Goal: Browse casually

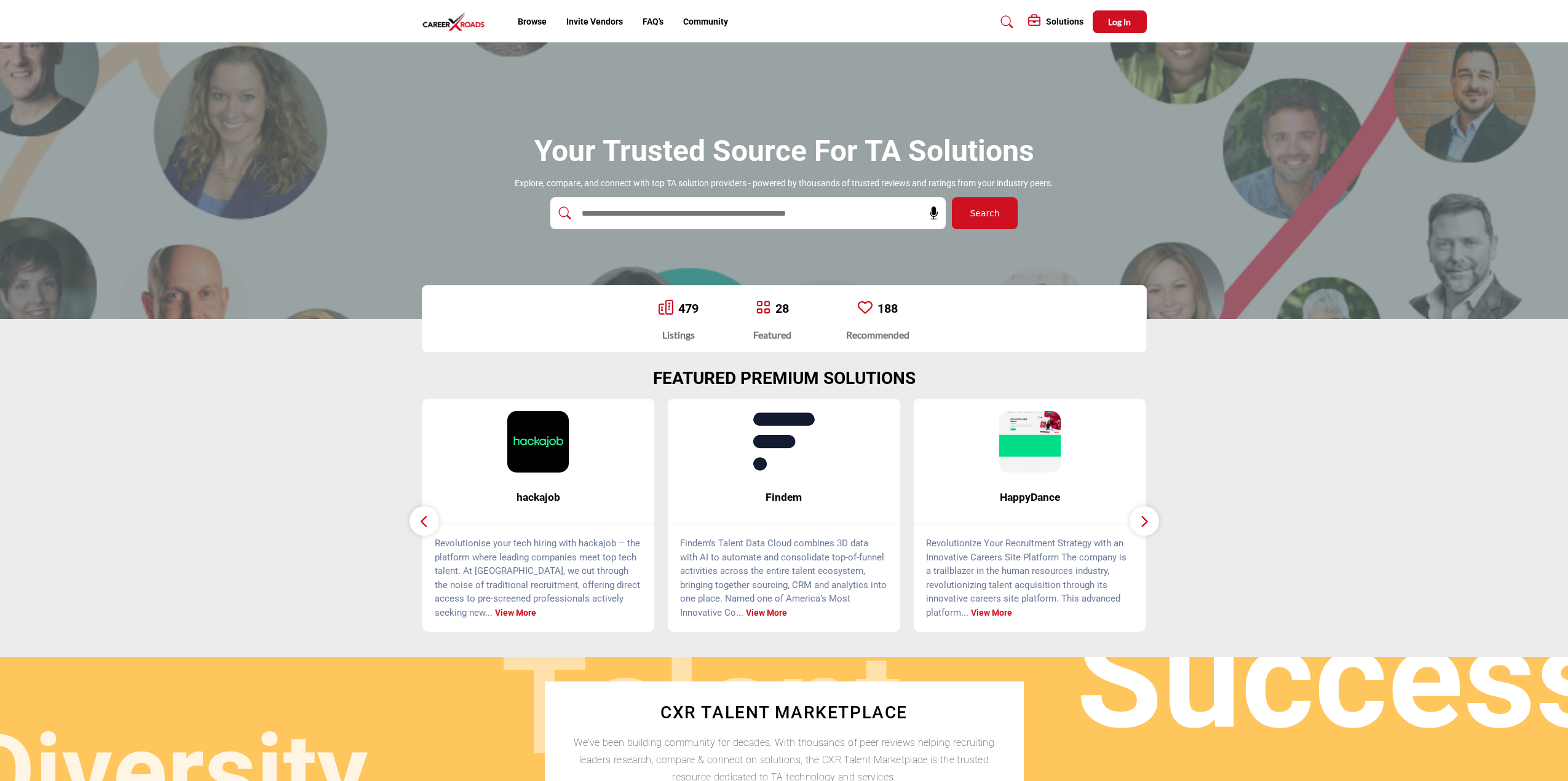
click at [1143, 521] on icon "button" at bounding box center [1144, 522] width 10 height 16
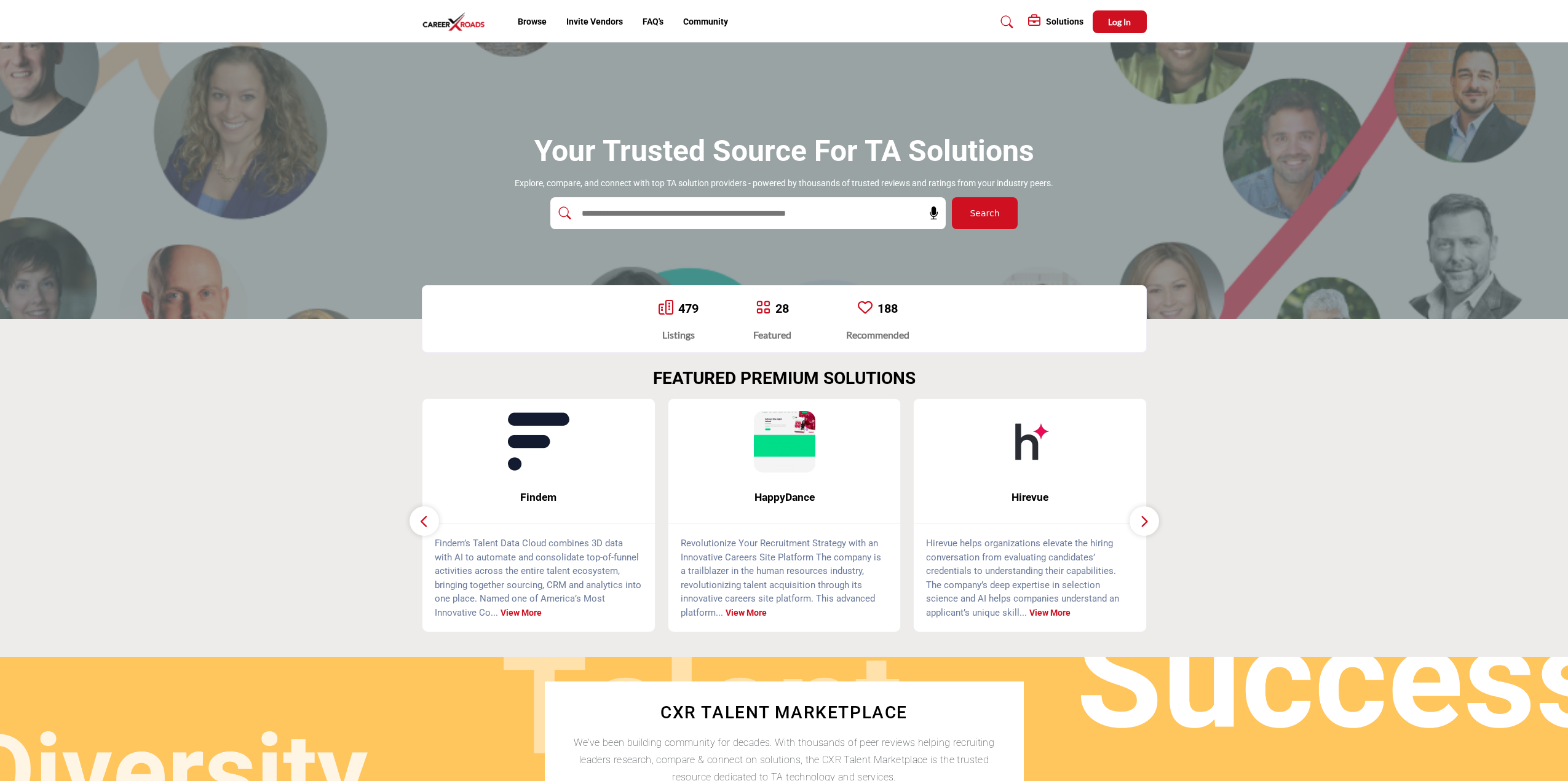
click at [1143, 521] on icon "button" at bounding box center [1144, 522] width 10 height 16
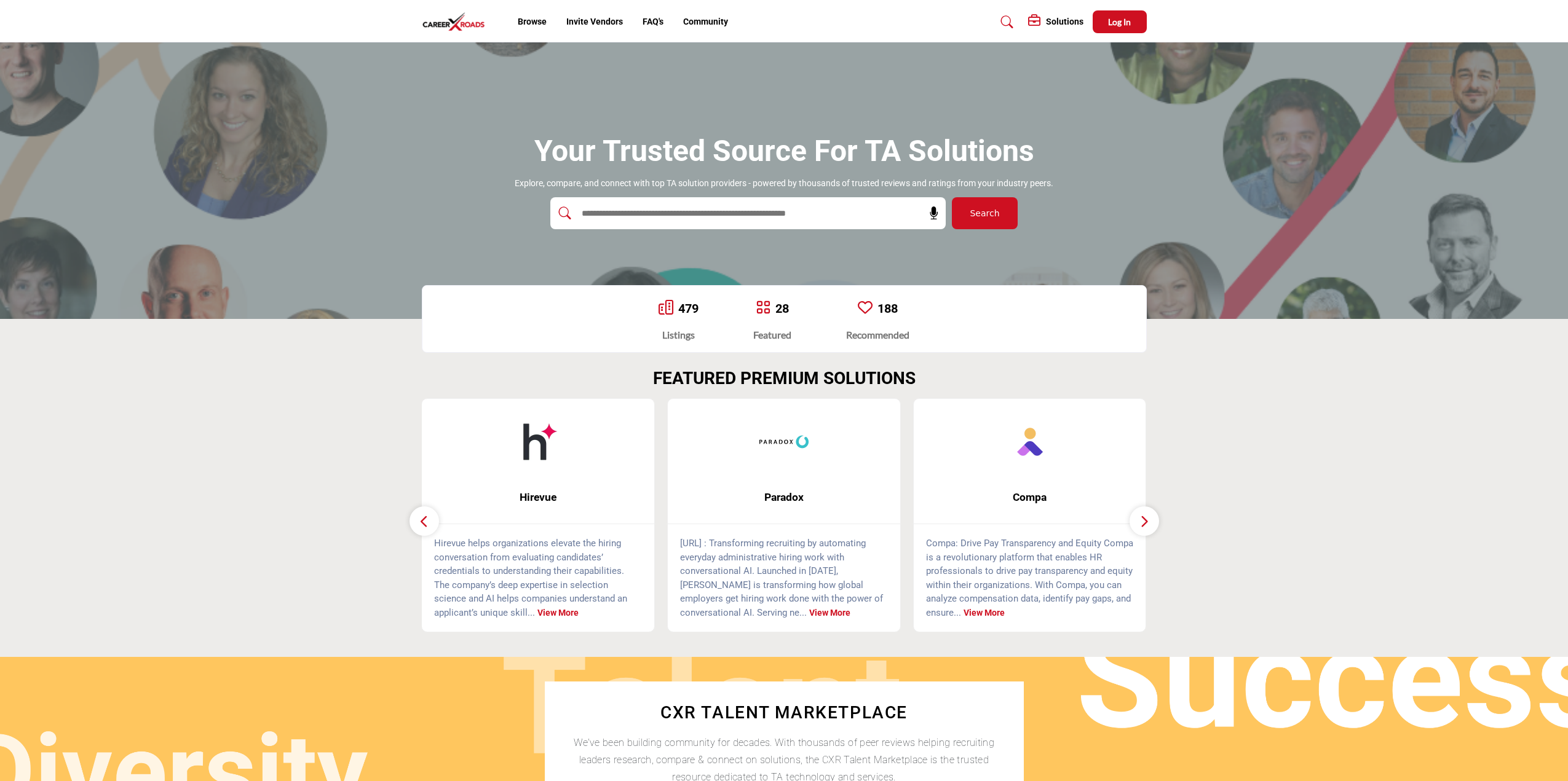
click at [1143, 521] on icon "button" at bounding box center [1144, 522] width 10 height 16
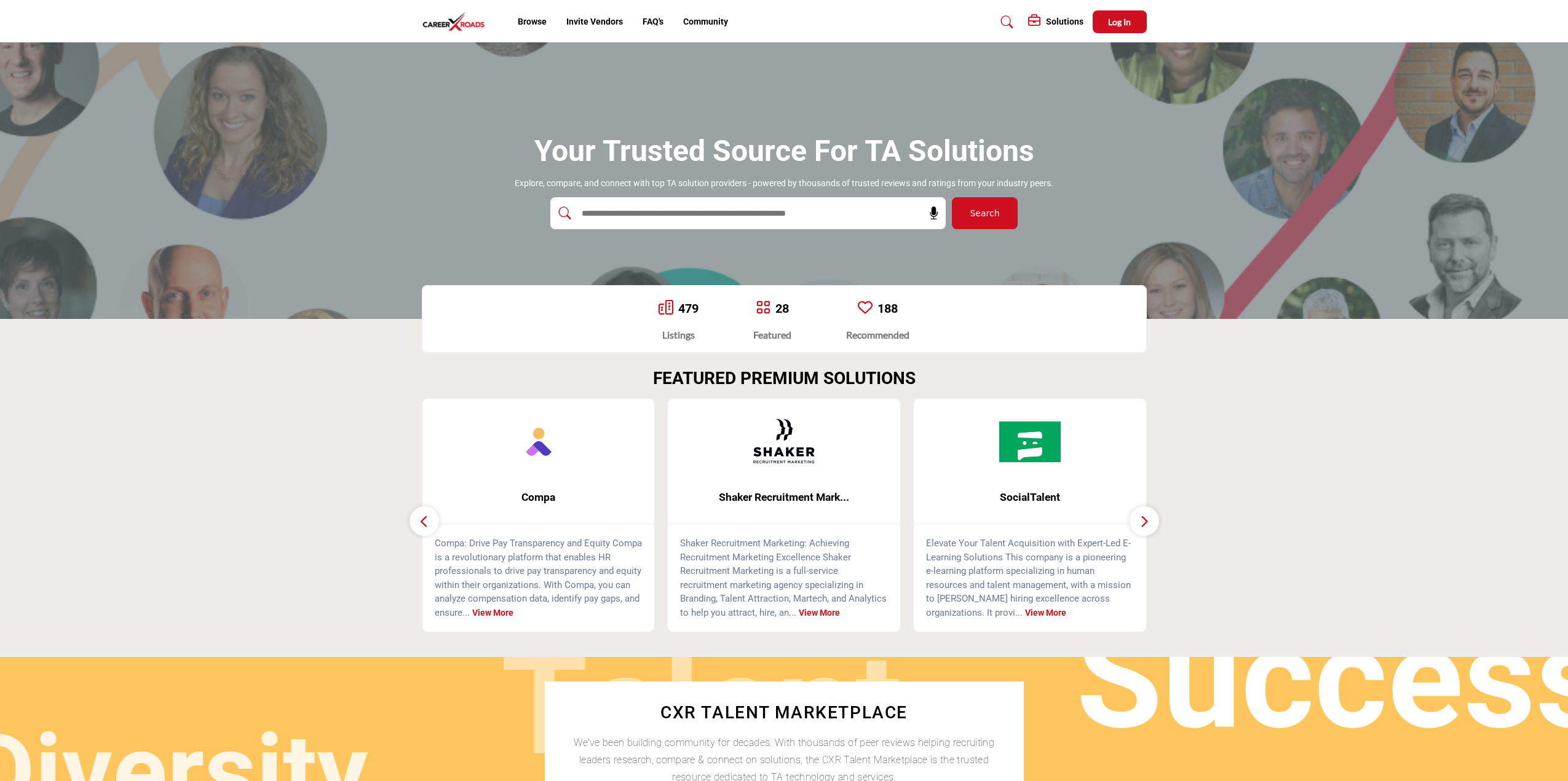
click at [1143, 521] on icon "button" at bounding box center [1144, 522] width 10 height 16
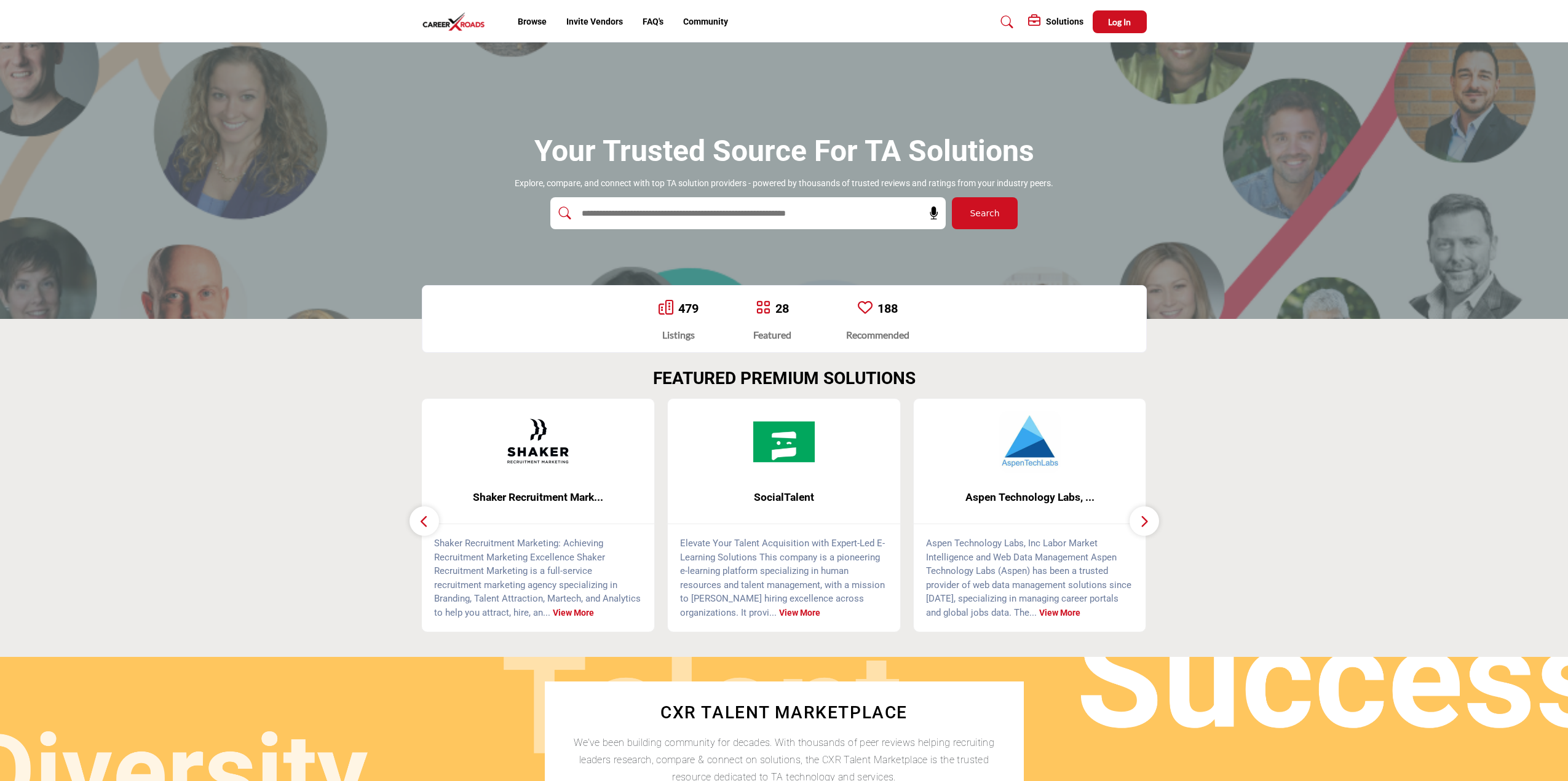
click at [1143, 521] on icon "button" at bounding box center [1144, 522] width 10 height 16
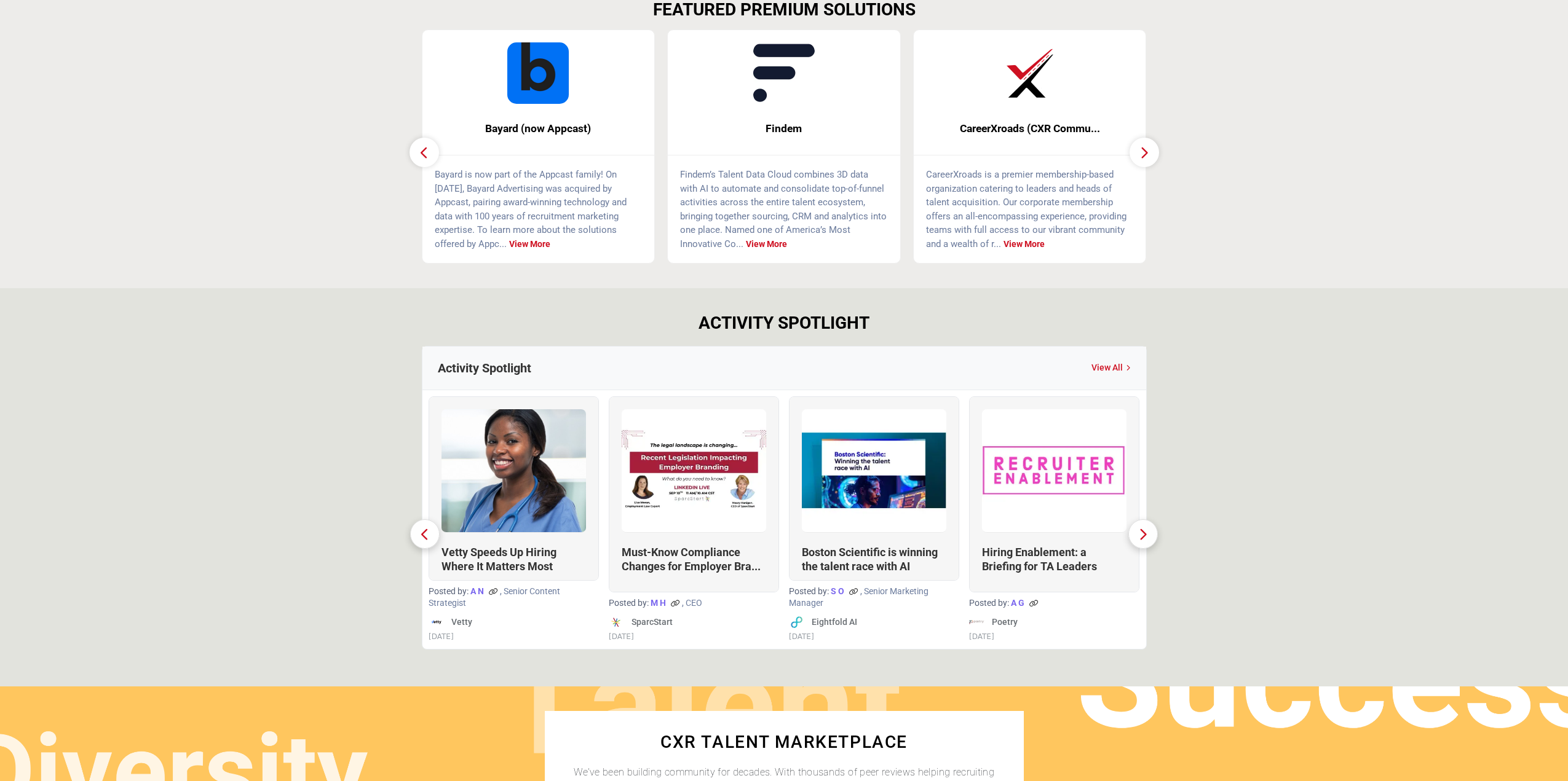
scroll to position [491, 0]
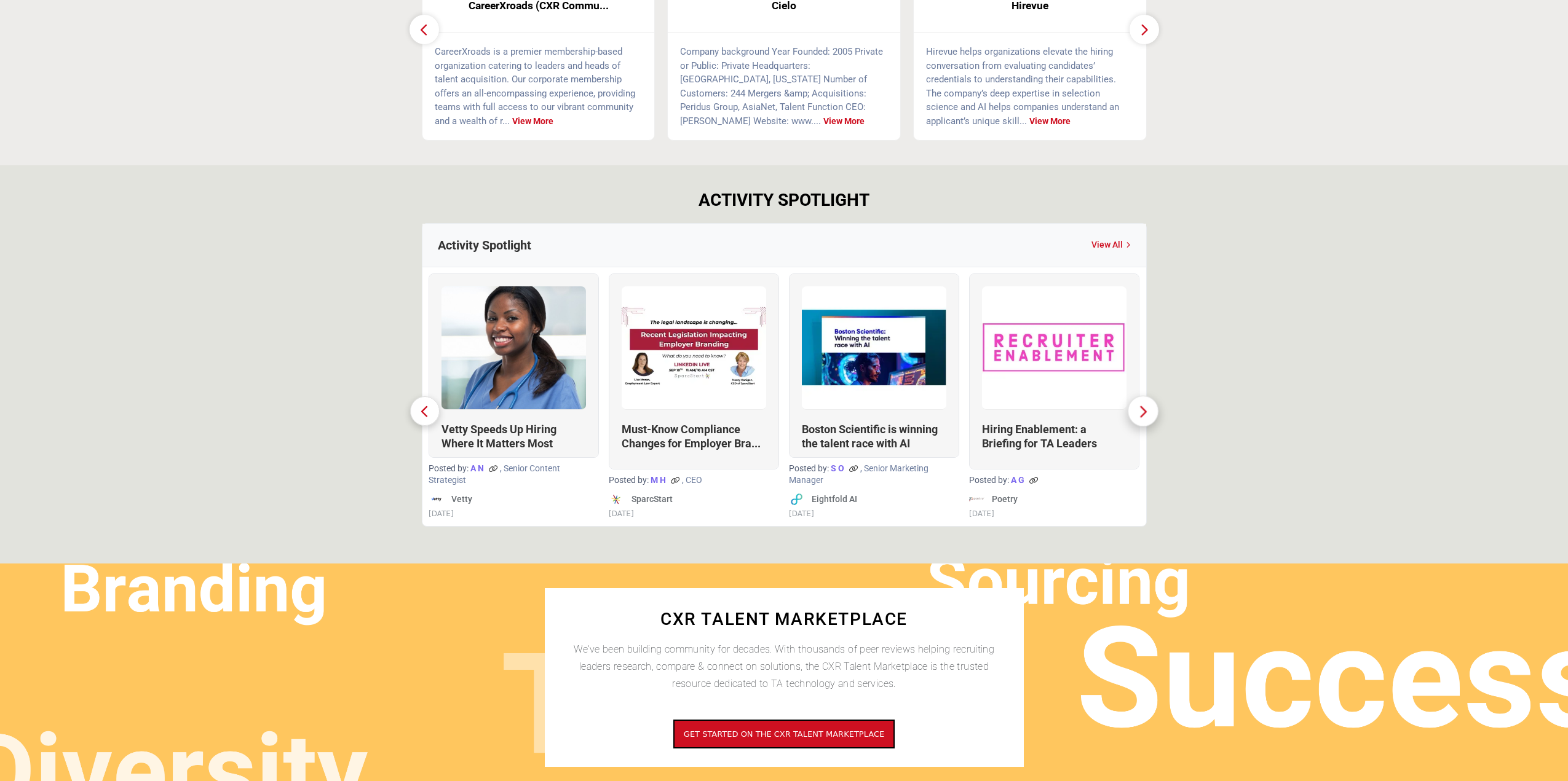
click at [1145, 413] on icon "button" at bounding box center [1144, 411] width 10 height 16
click at [411, 413] on button "button" at bounding box center [424, 411] width 30 height 30
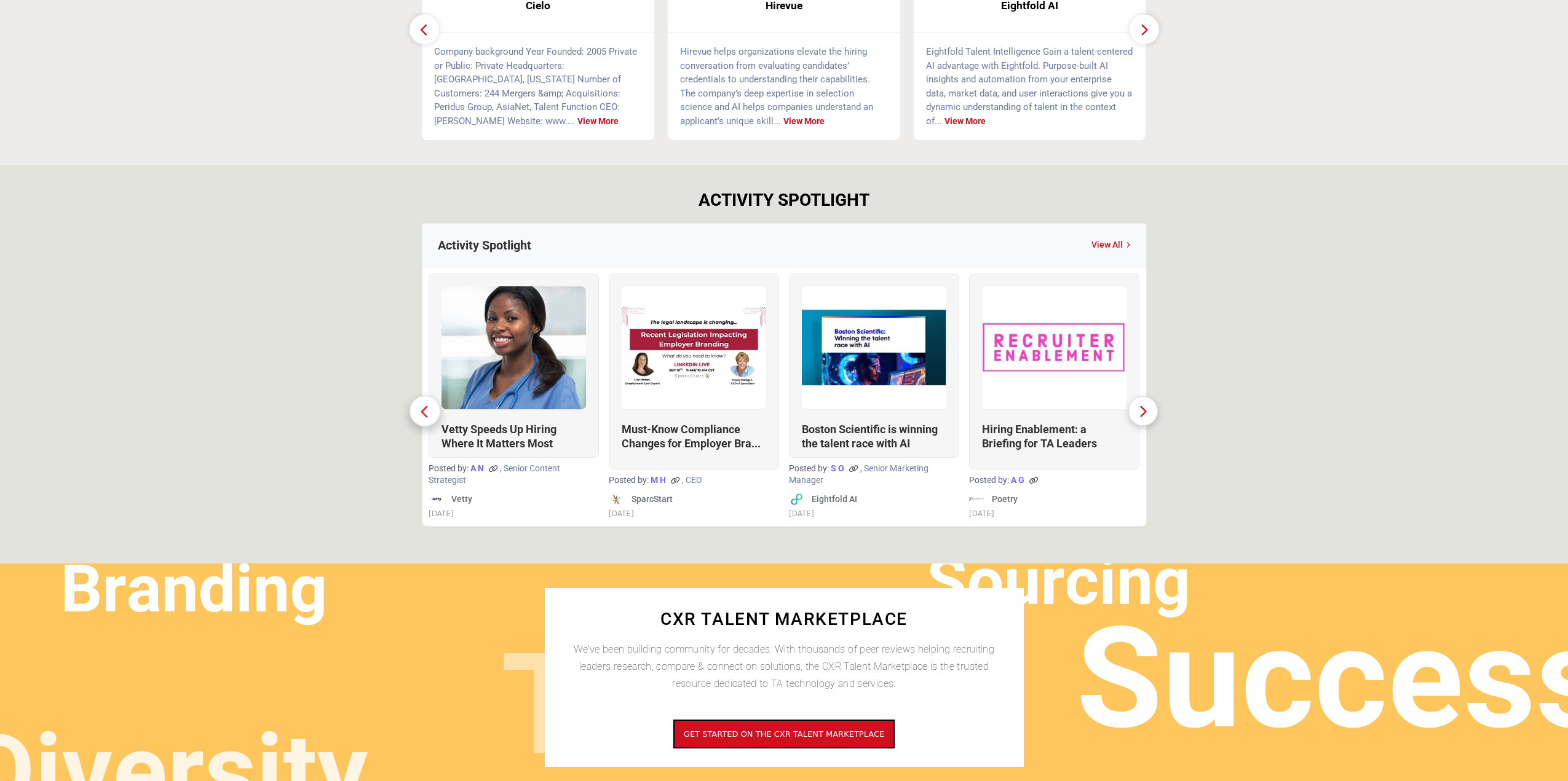
click at [411, 413] on button "button" at bounding box center [424, 411] width 30 height 30
click at [297, 368] on section "ACTIVITY SPOTLIGHT Activity Spotlight View All Vetty Speeds Up Hiring Where It …" at bounding box center [784, 364] width 1568 height 398
drag, startPoint x: 528, startPoint y: 504, endPoint x: 506, endPoint y: 520, distance: 27.2
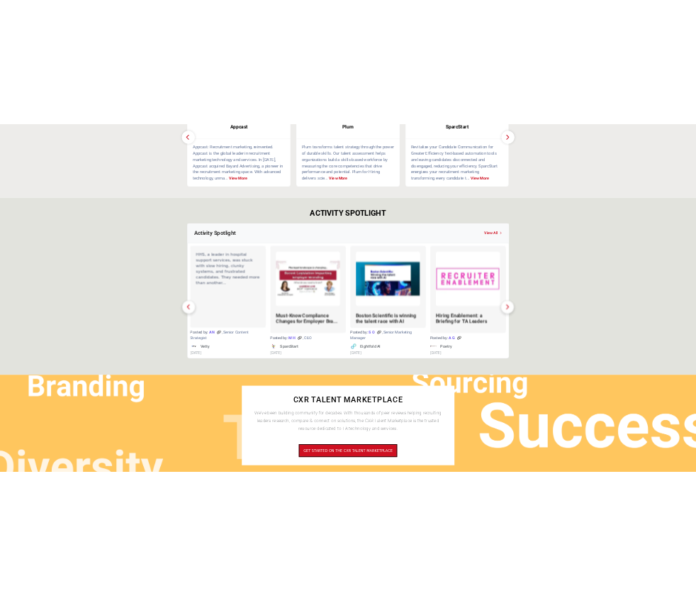
scroll to position [780, 0]
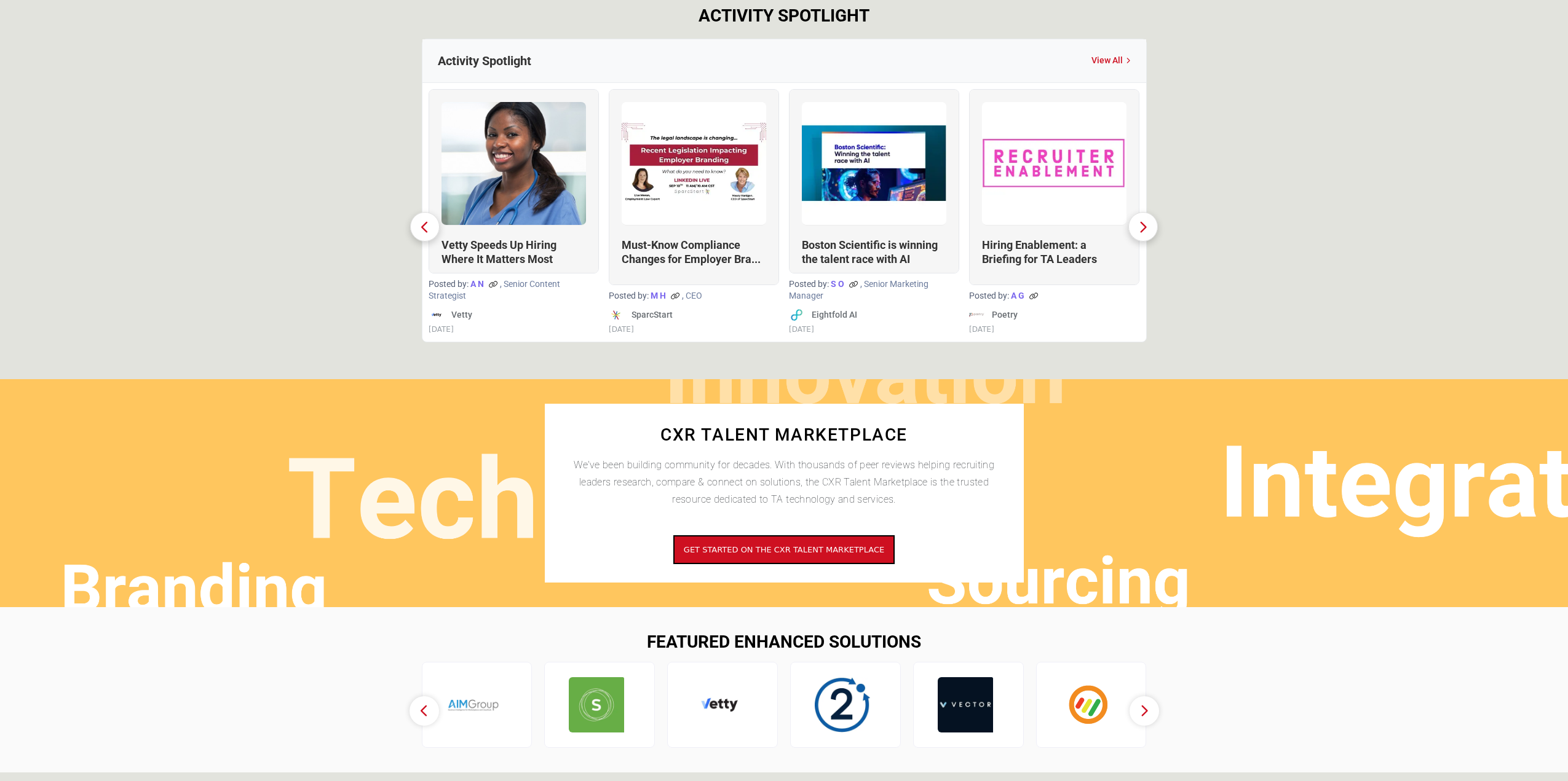
click at [1320, 290] on section "ACTIVITY SPOTLIGHT Activity Spotlight View All Vetty Speeds Up Hiring Where It …" at bounding box center [784, 179] width 1568 height 398
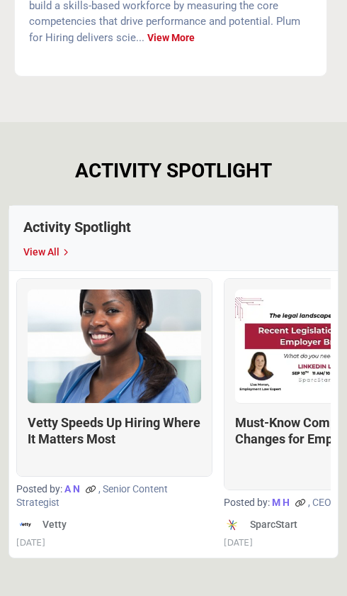
drag, startPoint x: 340, startPoint y: 126, endPoint x: 749, endPoint y: 134, distance: 409.2
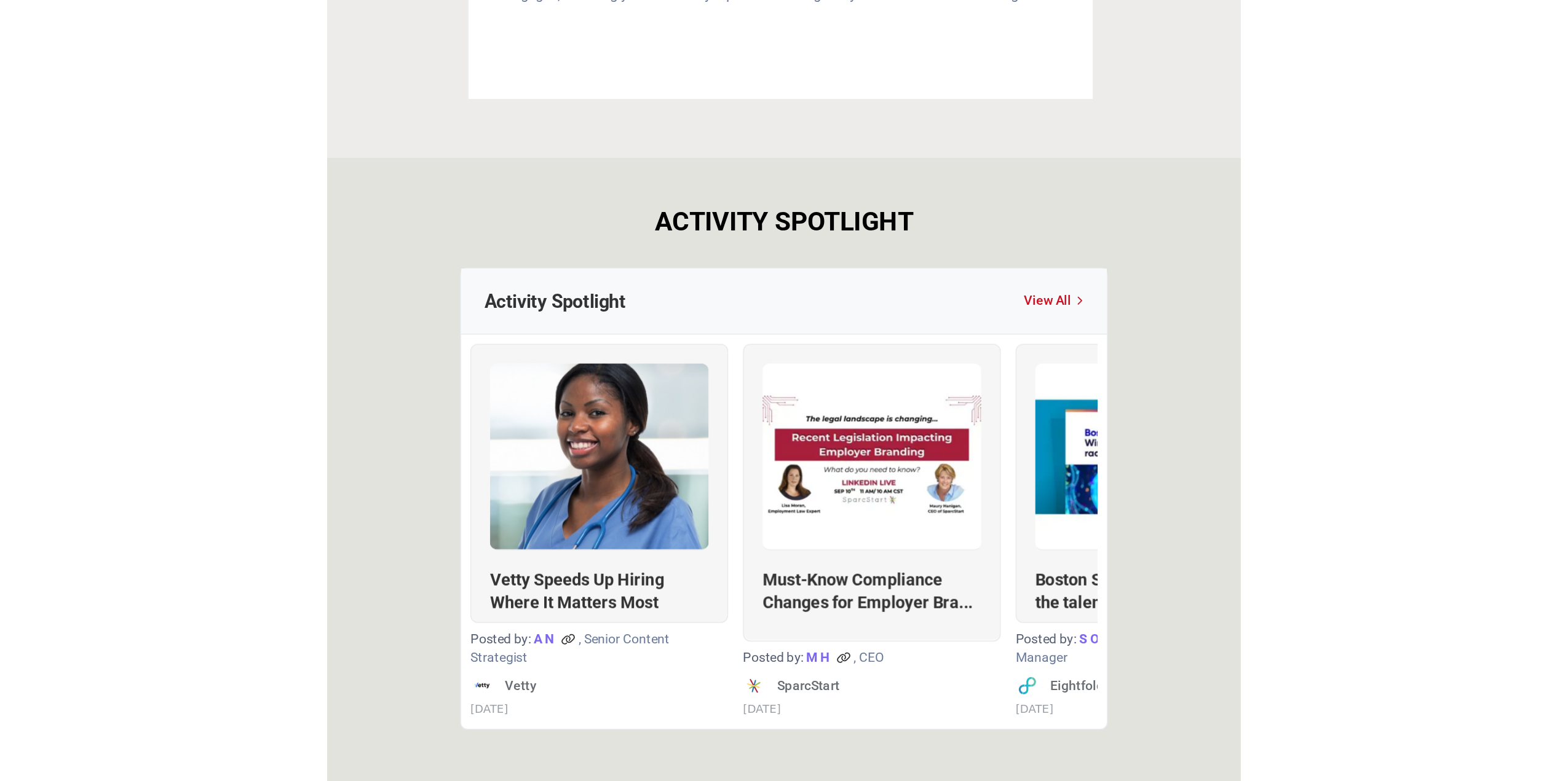
scroll to position [669, 0]
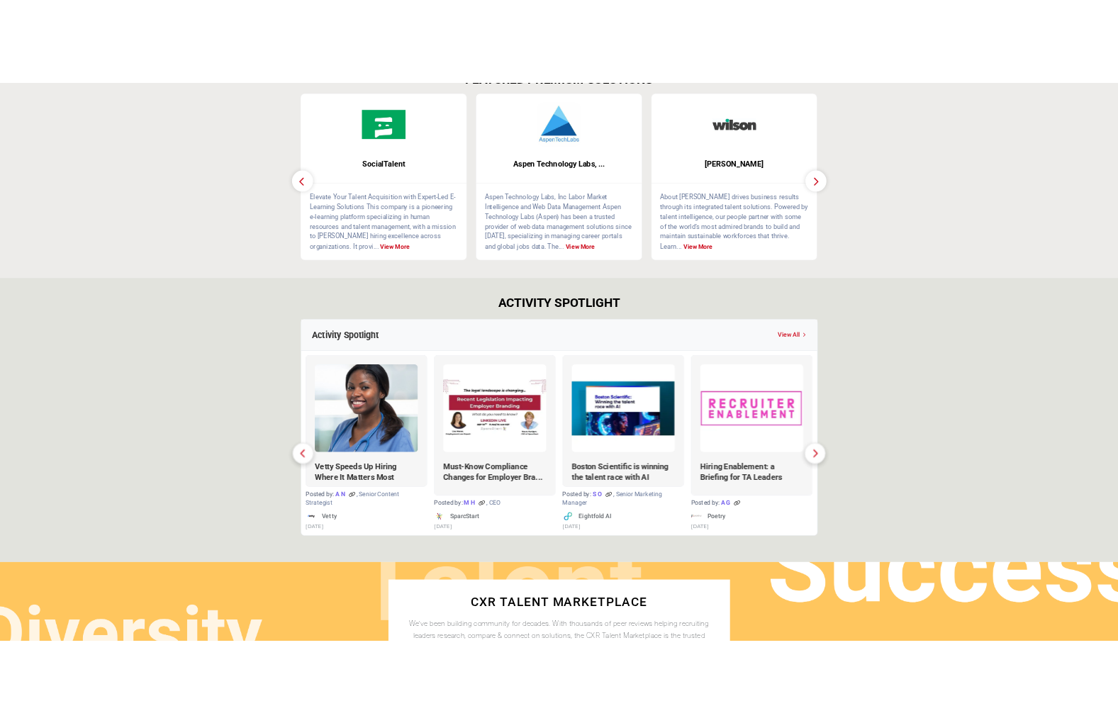
scroll to position [513, 0]
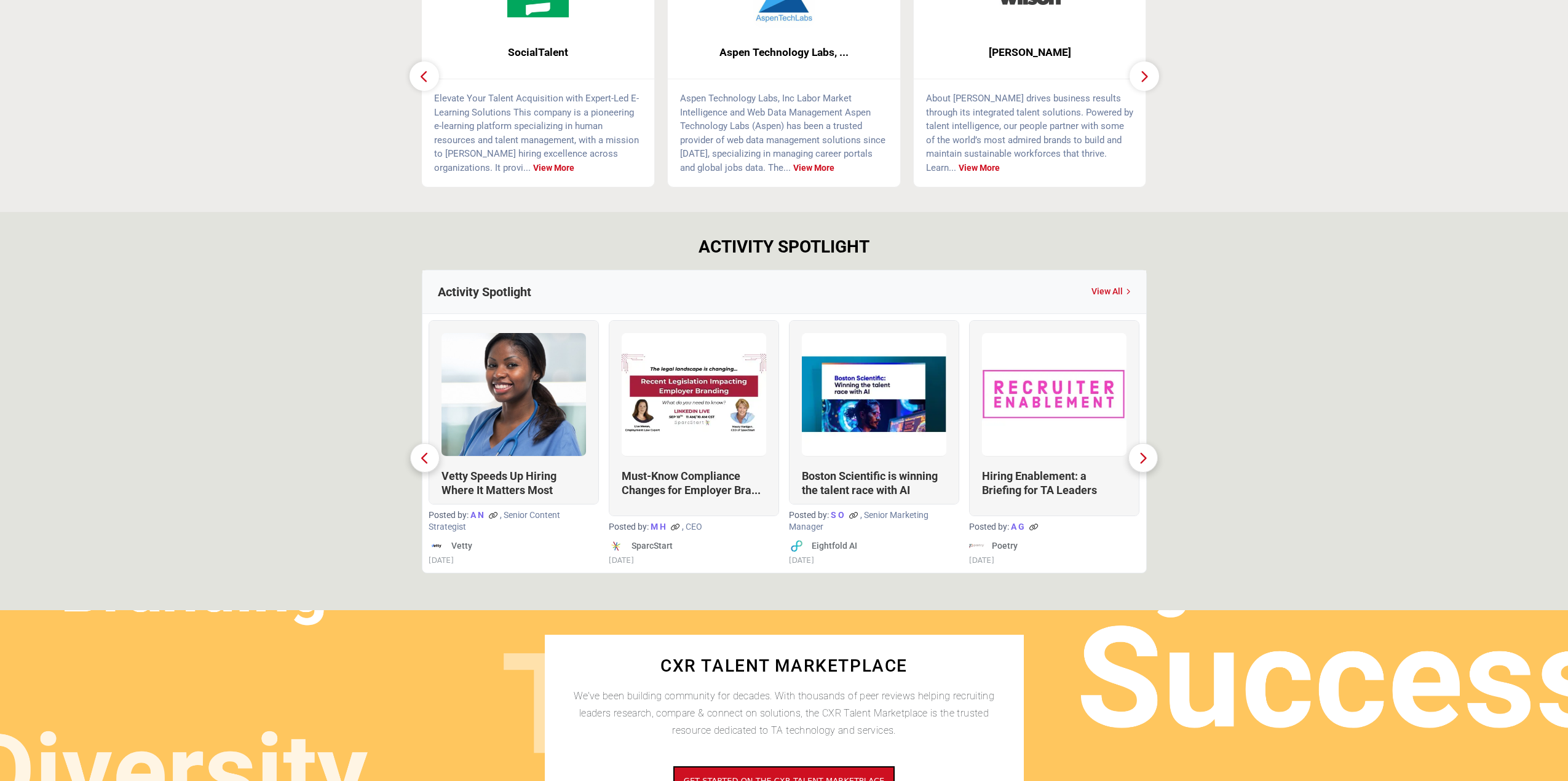
drag, startPoint x: 1295, startPoint y: 342, endPoint x: 1271, endPoint y: 351, distance: 25.6
click at [1295, 342] on section "ACTIVITY SPOTLIGHT Activity Spotlight View All Vetty Speeds Up Hiring Where It …" at bounding box center [784, 411] width 1568 height 398
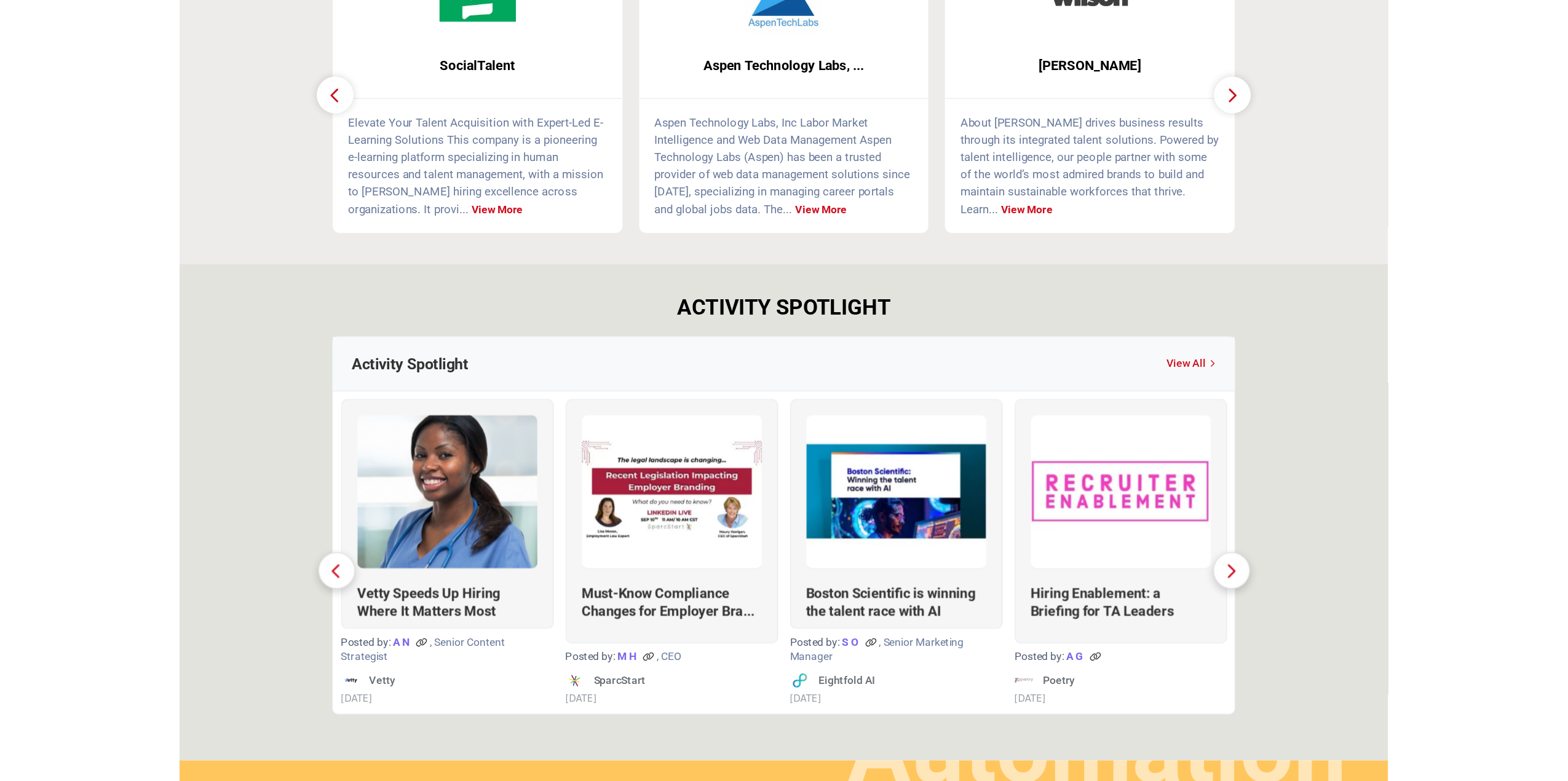
scroll to position [568, 0]
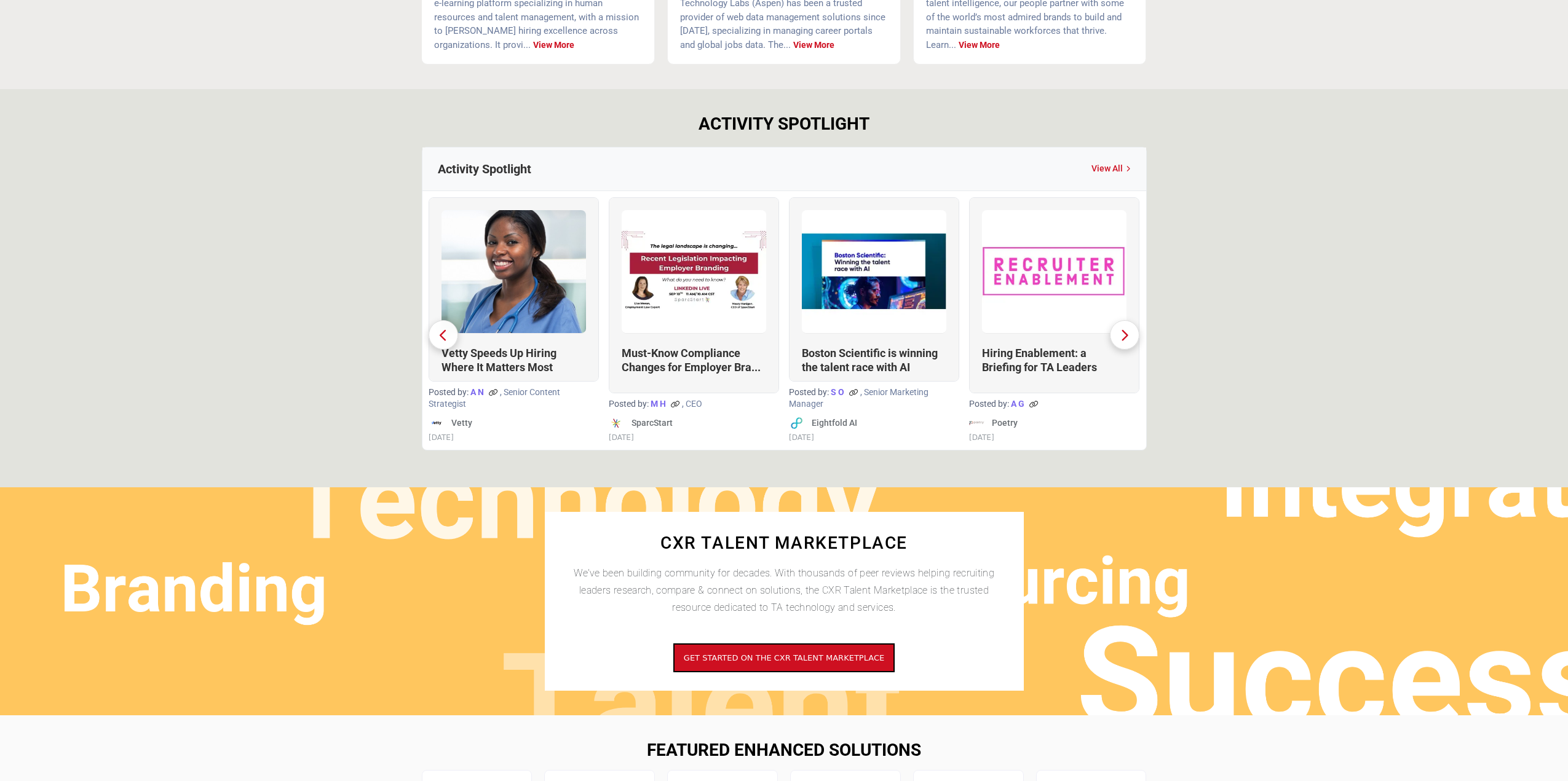
click at [1251, 257] on section "ACTIVITY SPOTLIGHT Activity Spotlight View All Vetty Speeds Up Hiring Where It …" at bounding box center [784, 288] width 1568 height 398
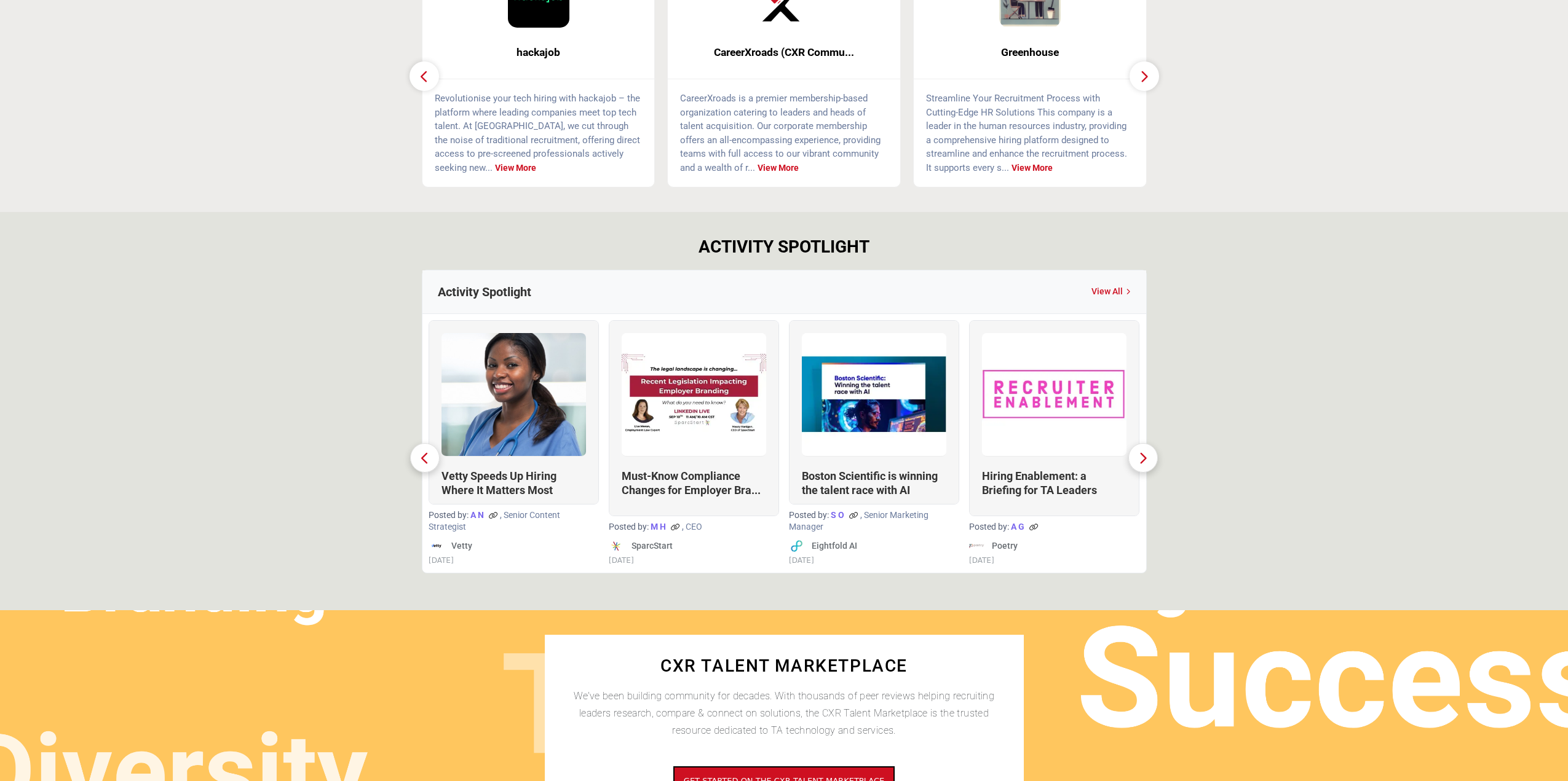
scroll to position [506, 0]
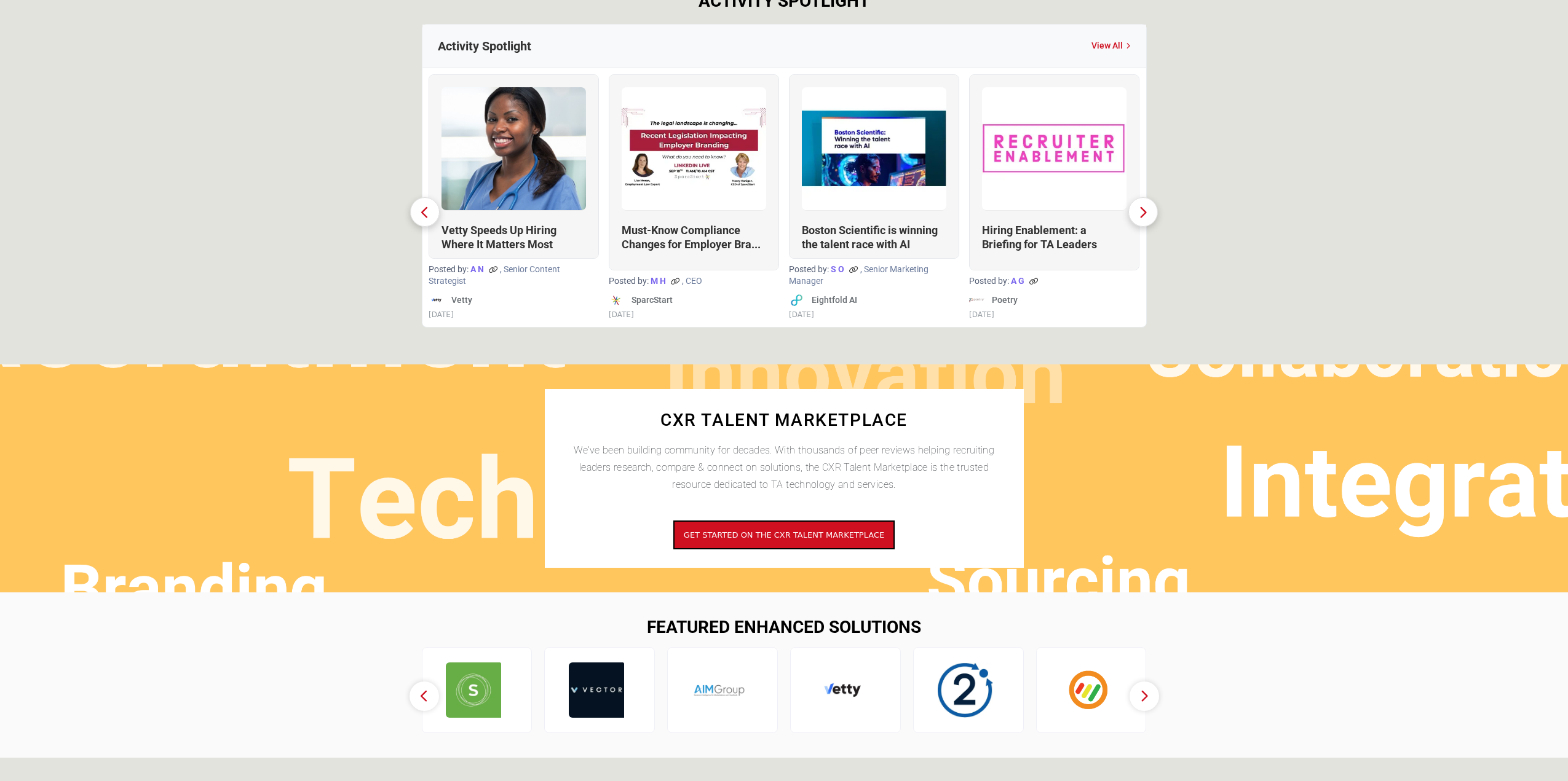
scroll to position [568, 0]
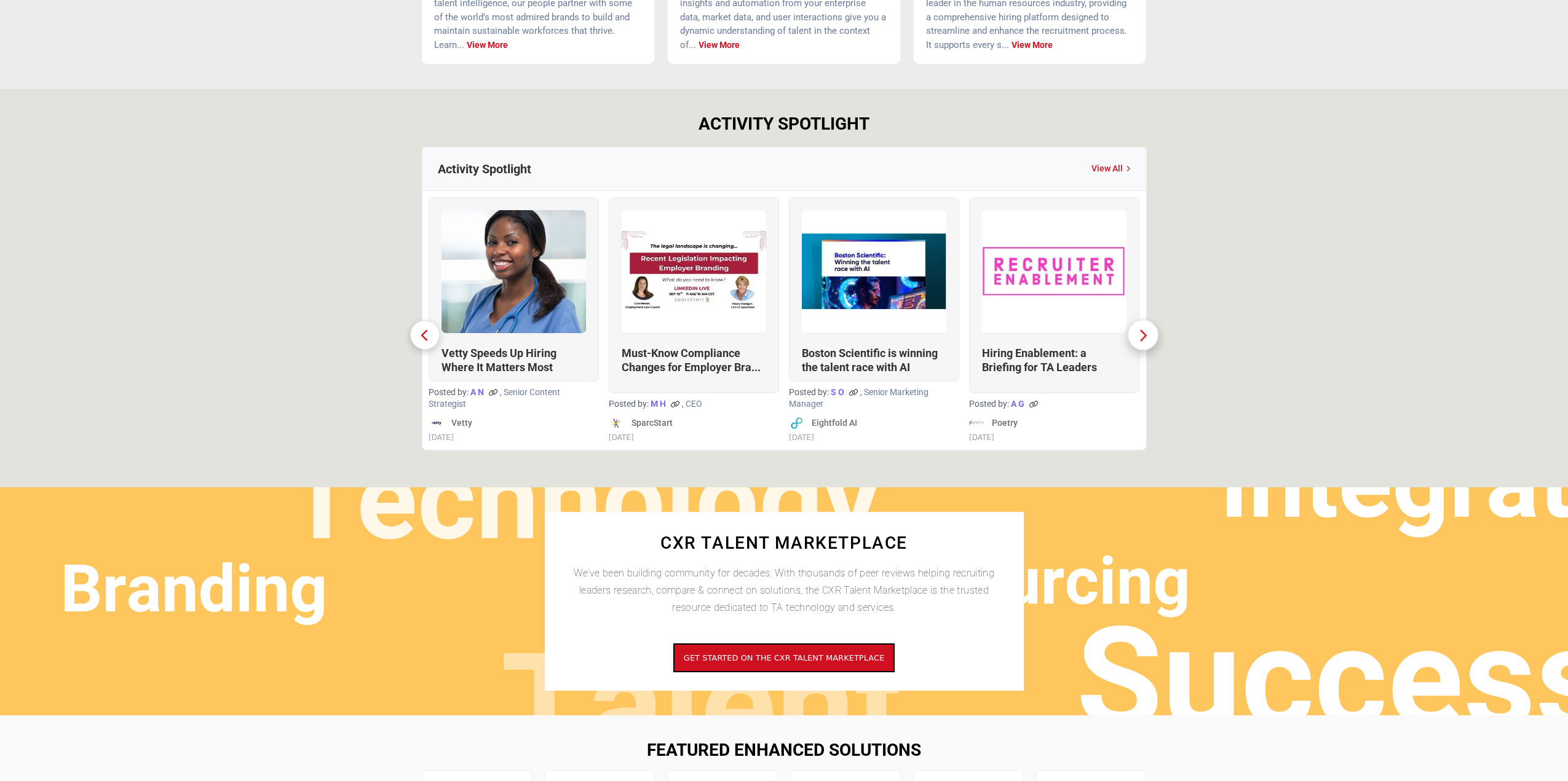
click at [1151, 334] on button "button" at bounding box center [1142, 335] width 30 height 30
click at [1282, 297] on section "ACTIVITY SPOTLIGHT Activity Spotlight View All Vetty Speeds Up Hiring Where It …" at bounding box center [784, 288] width 1568 height 398
click at [1146, 333] on icon "button" at bounding box center [1144, 335] width 10 height 16
